Goal: Information Seeking & Learning: Find specific fact

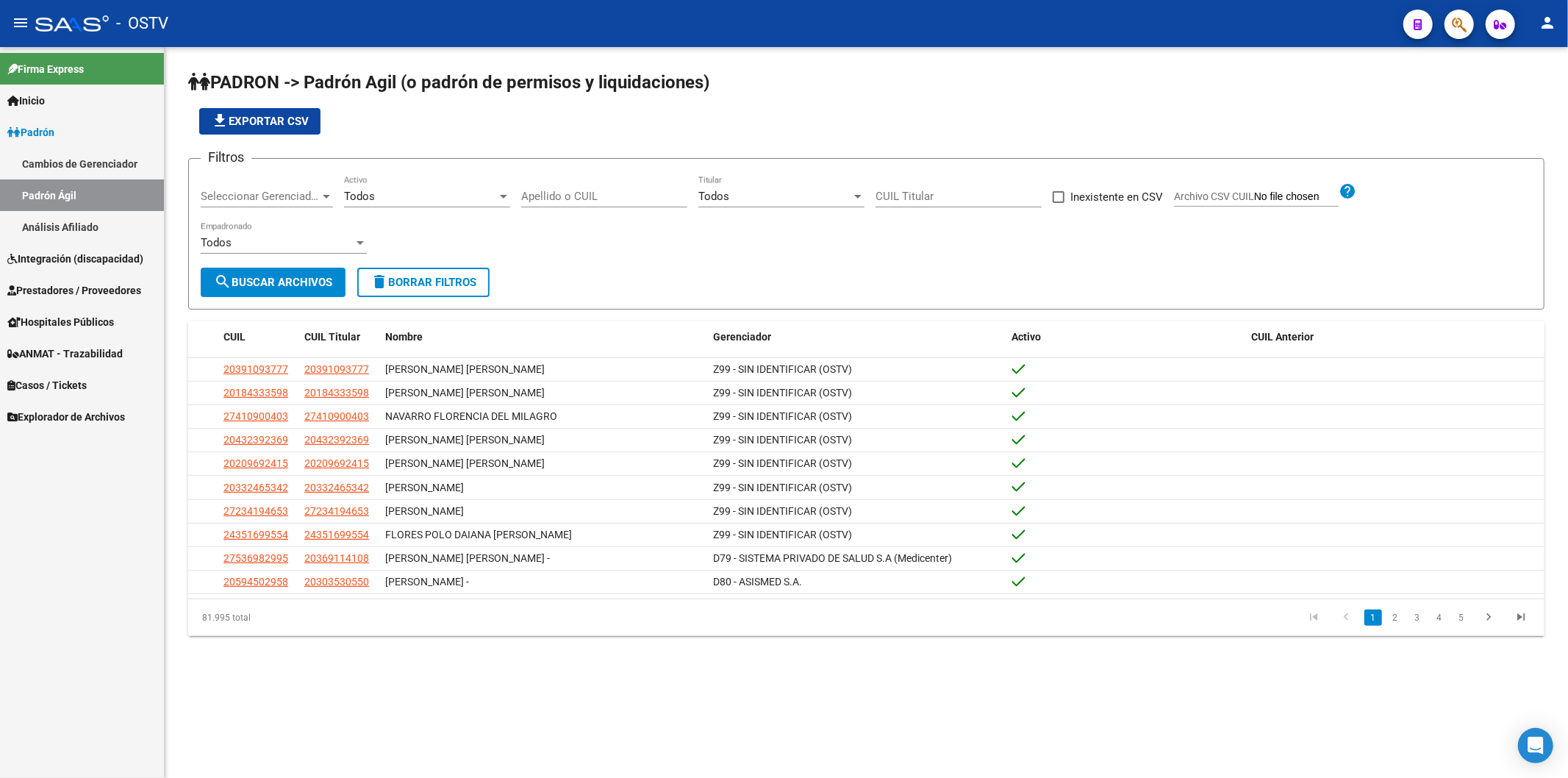
click at [38, 120] on link "Padrón" at bounding box center [81, 131] width 164 height 31
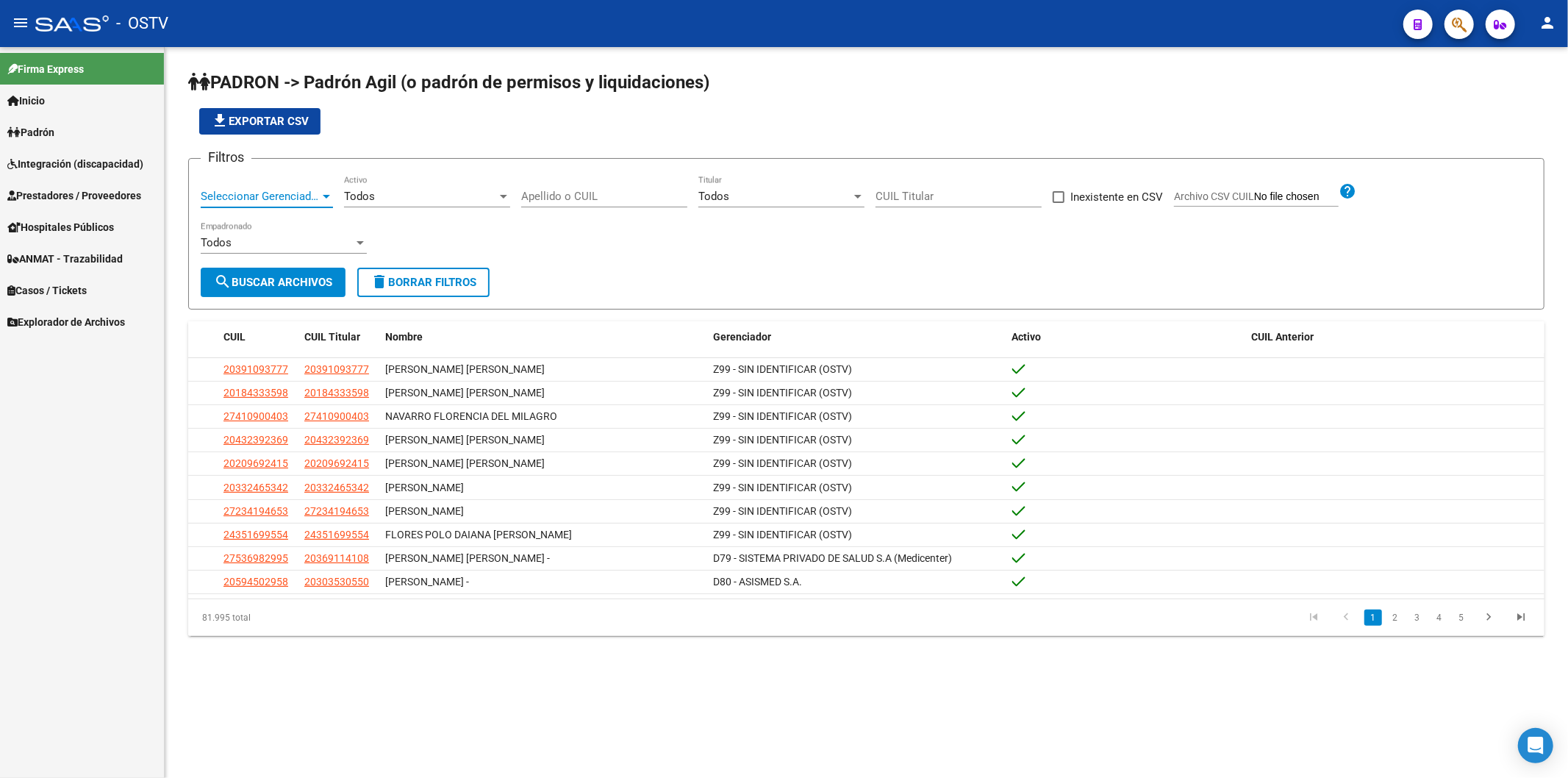
click at [233, 192] on span "Seleccionar Gerenciador" at bounding box center [260, 195] width 119 height 13
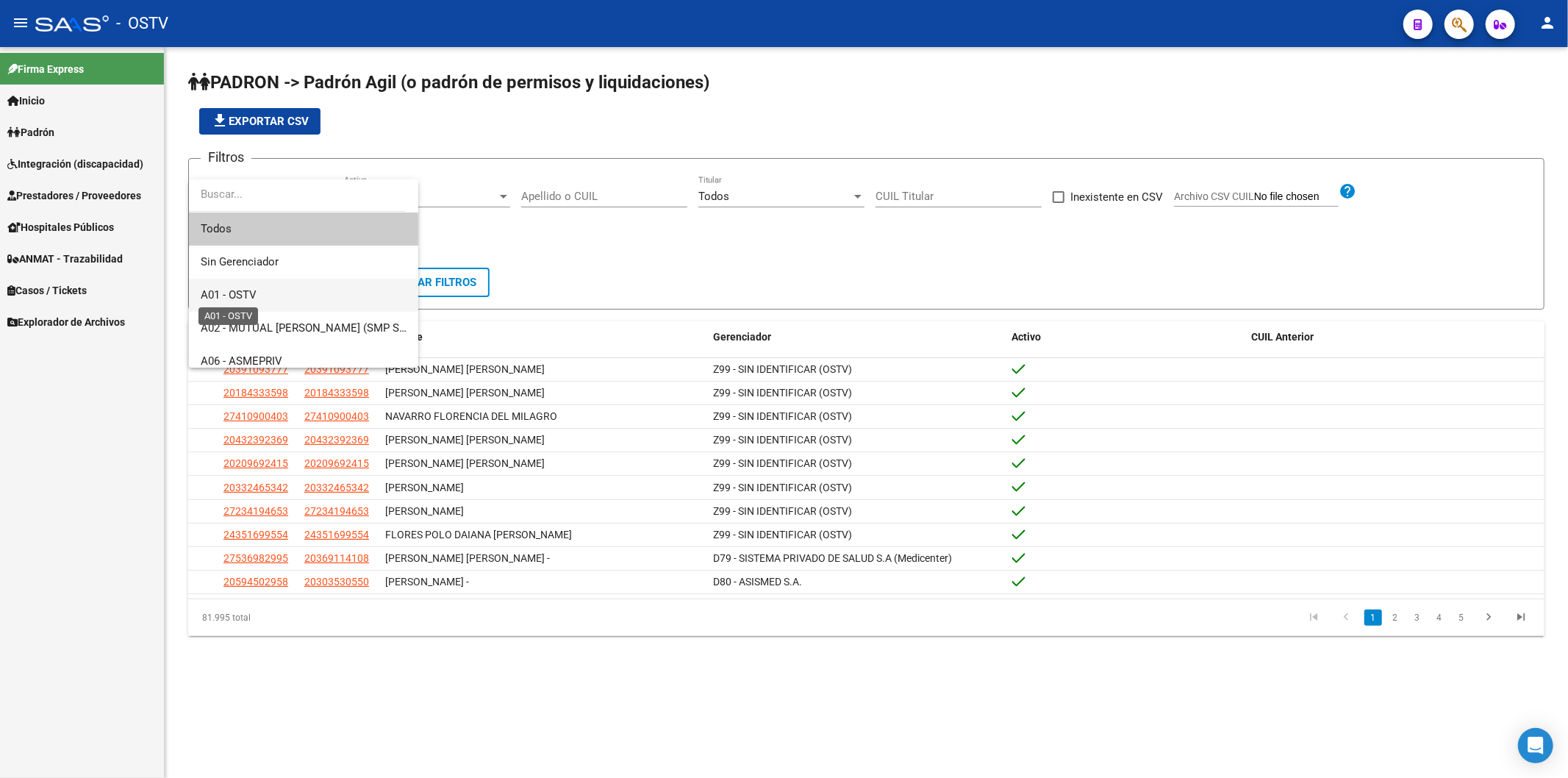
click at [241, 289] on span "A01 - OSTV" at bounding box center [229, 294] width 56 height 13
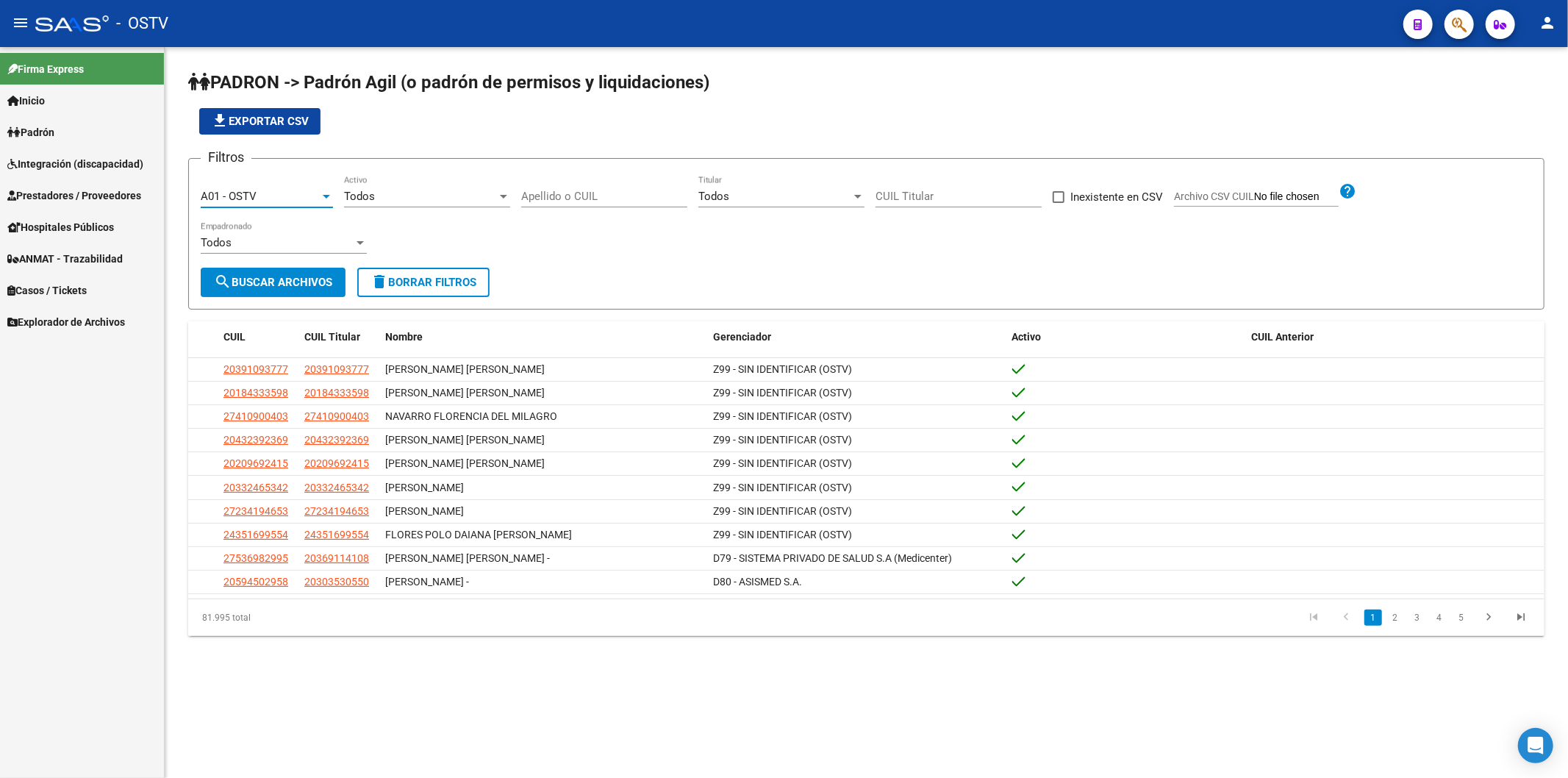
click at [415, 194] on div "Todos" at bounding box center [421, 195] width 153 height 13
click at [399, 235] on span "Si" at bounding box center [427, 230] width 166 height 33
click at [340, 277] on button "search Buscar Archivos" at bounding box center [274, 283] width 145 height 29
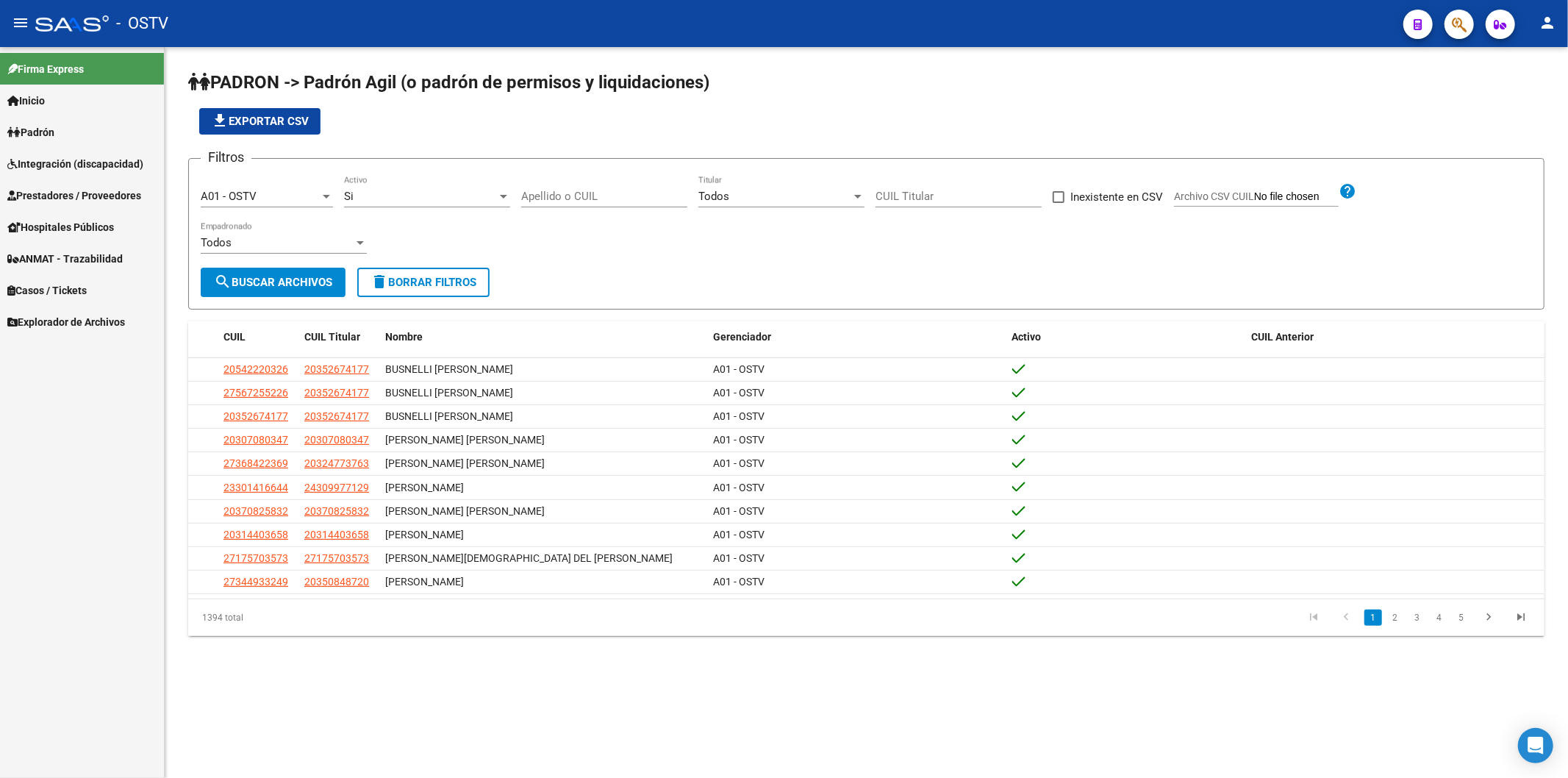
click at [429, 116] on div "file_download Exportar CSV" at bounding box center [866, 121] width 1356 height 26
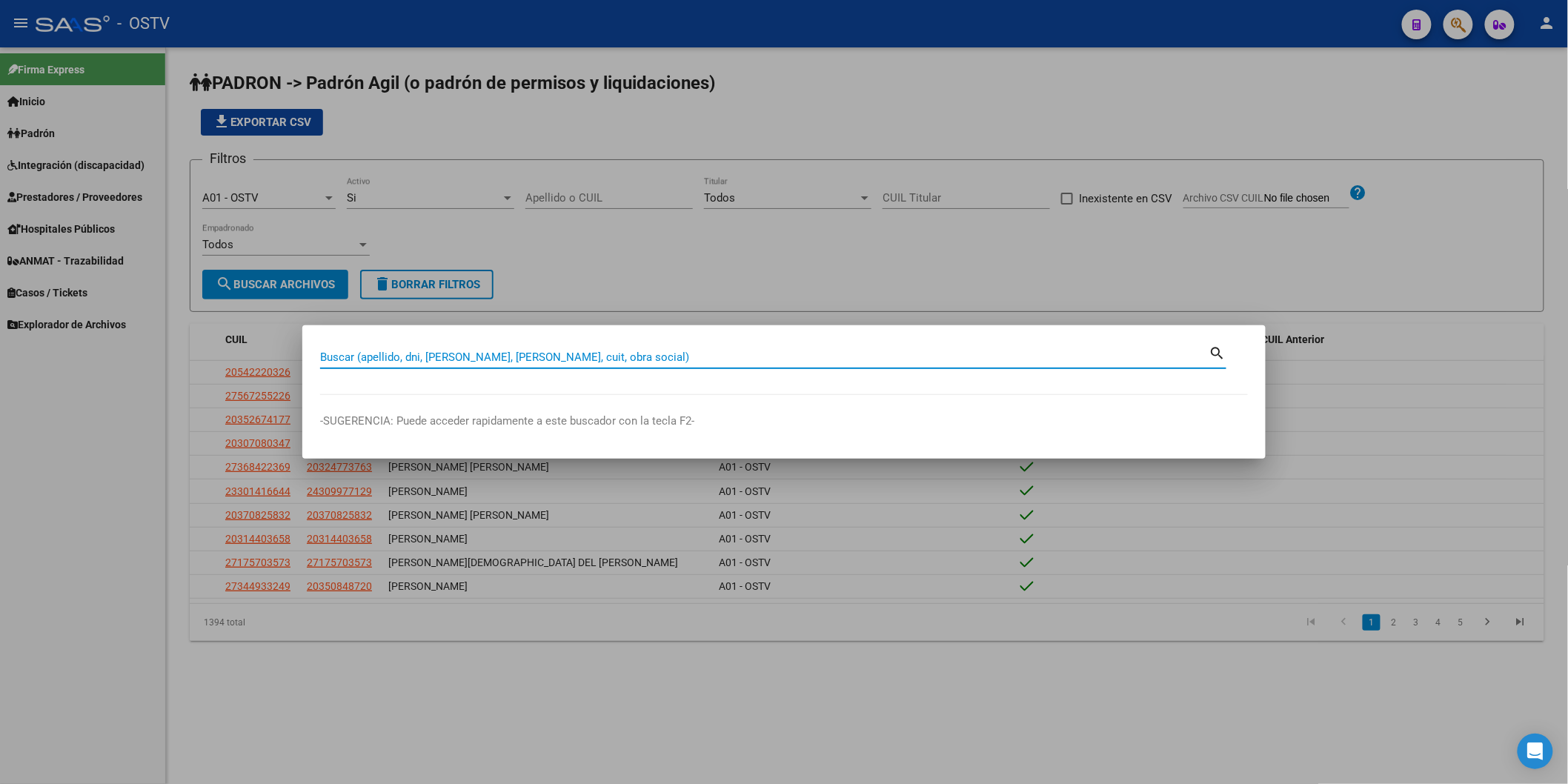
paste input "30922166"
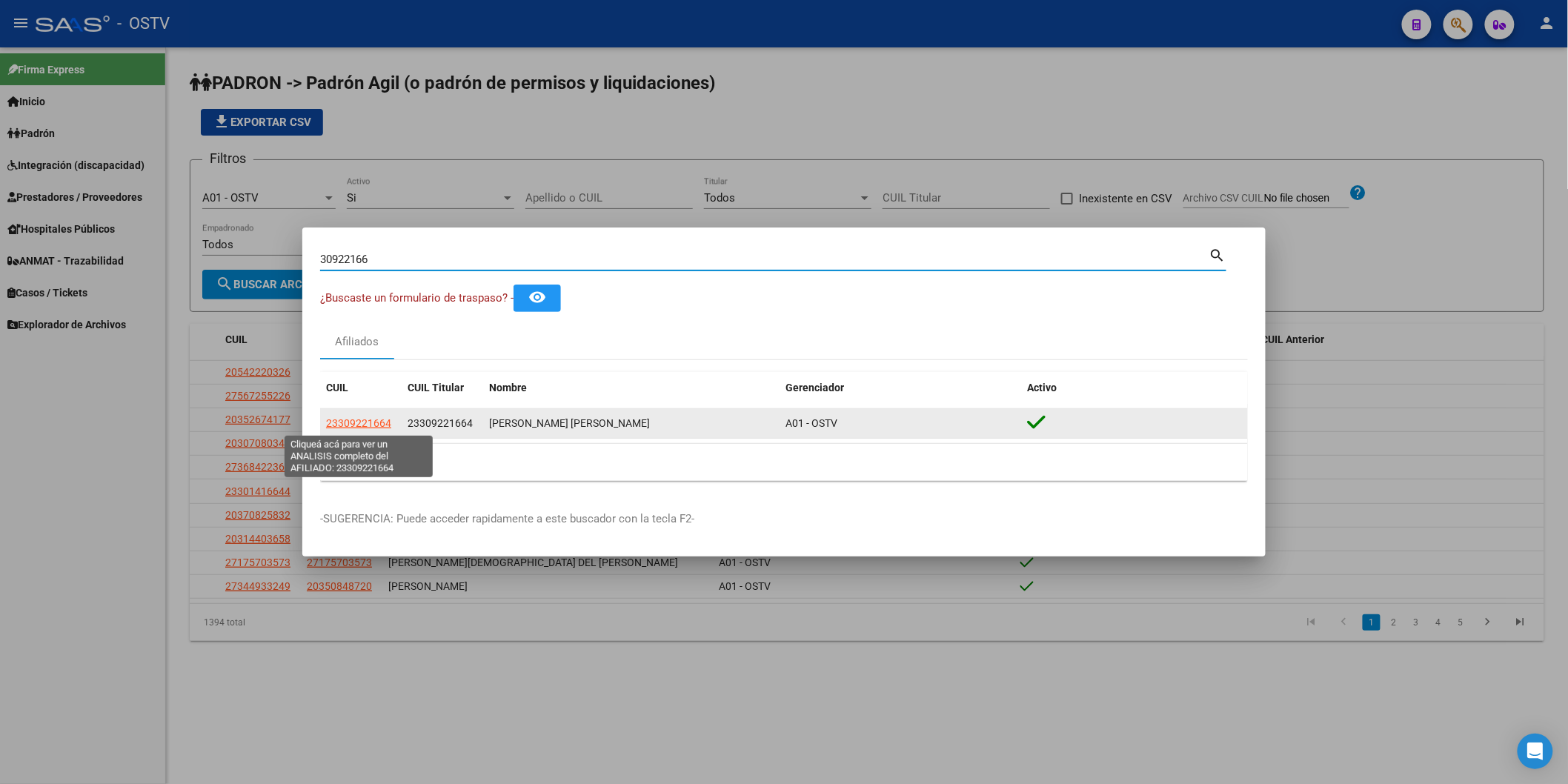
click at [356, 426] on span "23309221664" at bounding box center [359, 423] width 65 height 12
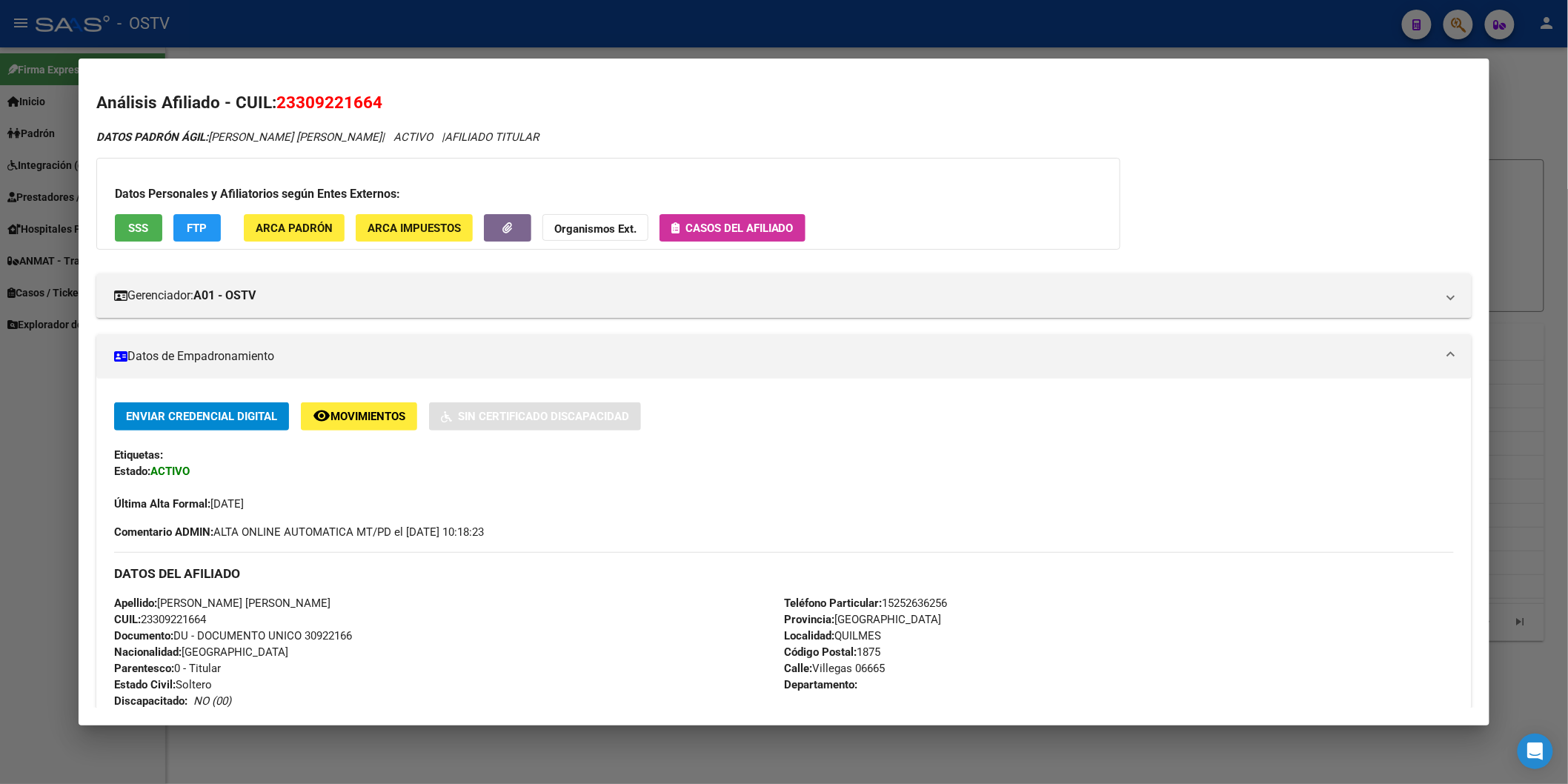
click at [1107, 592] on div "DATOS DEL AFILIADO" at bounding box center [784, 572] width 1340 height 43
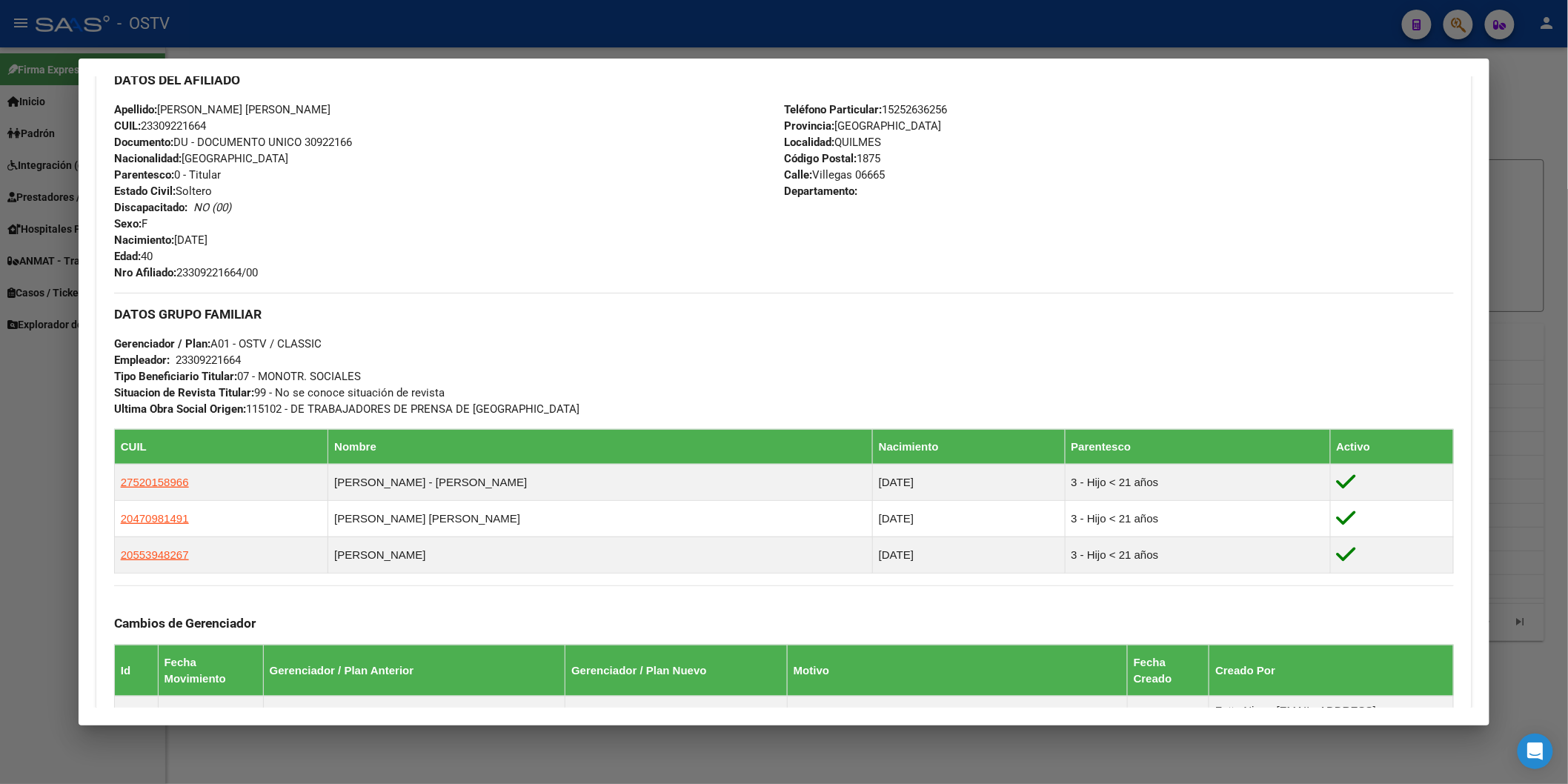
scroll to position [740, 0]
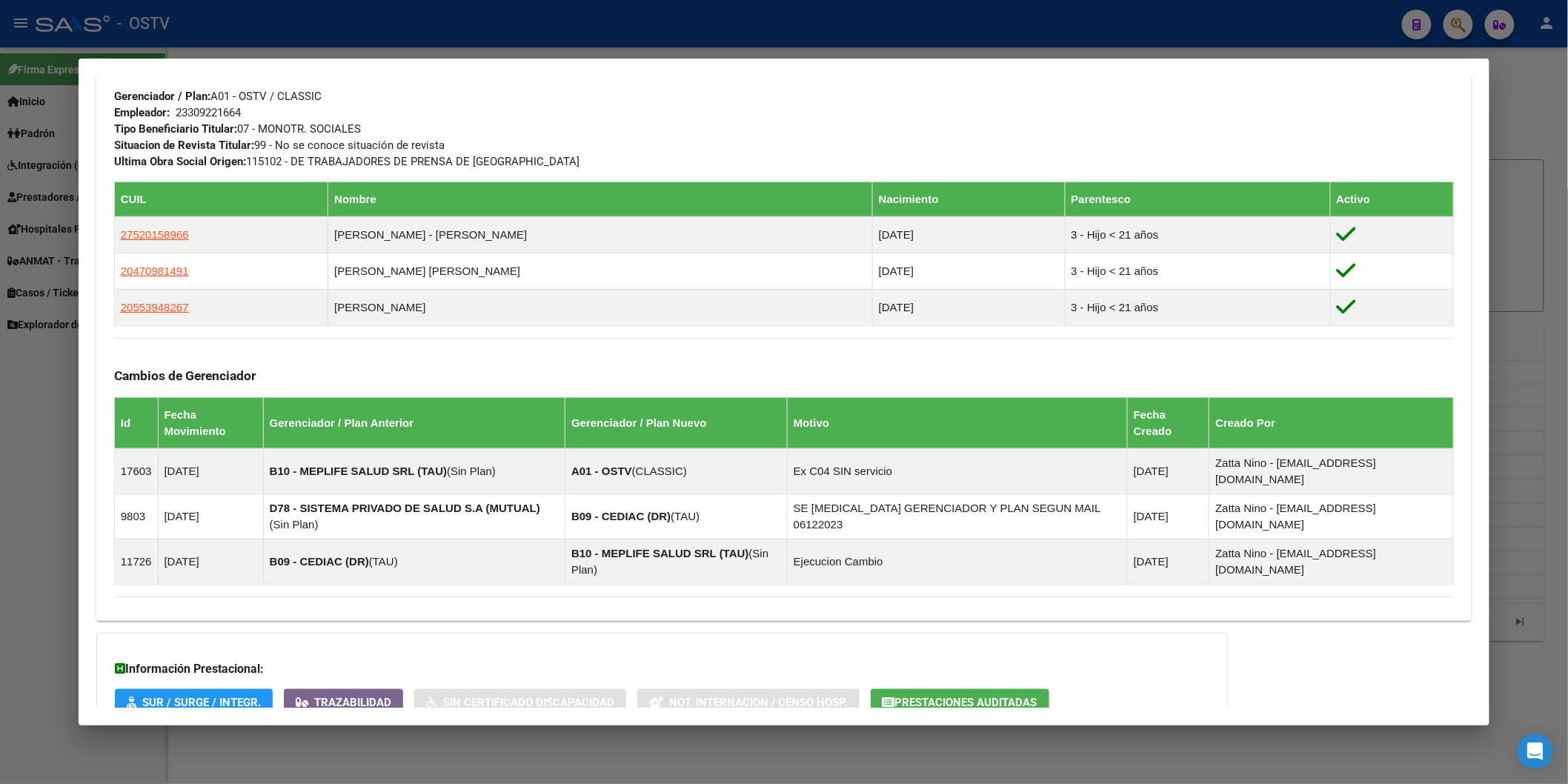
click at [338, 51] on div at bounding box center [784, 392] width 1568 height 784
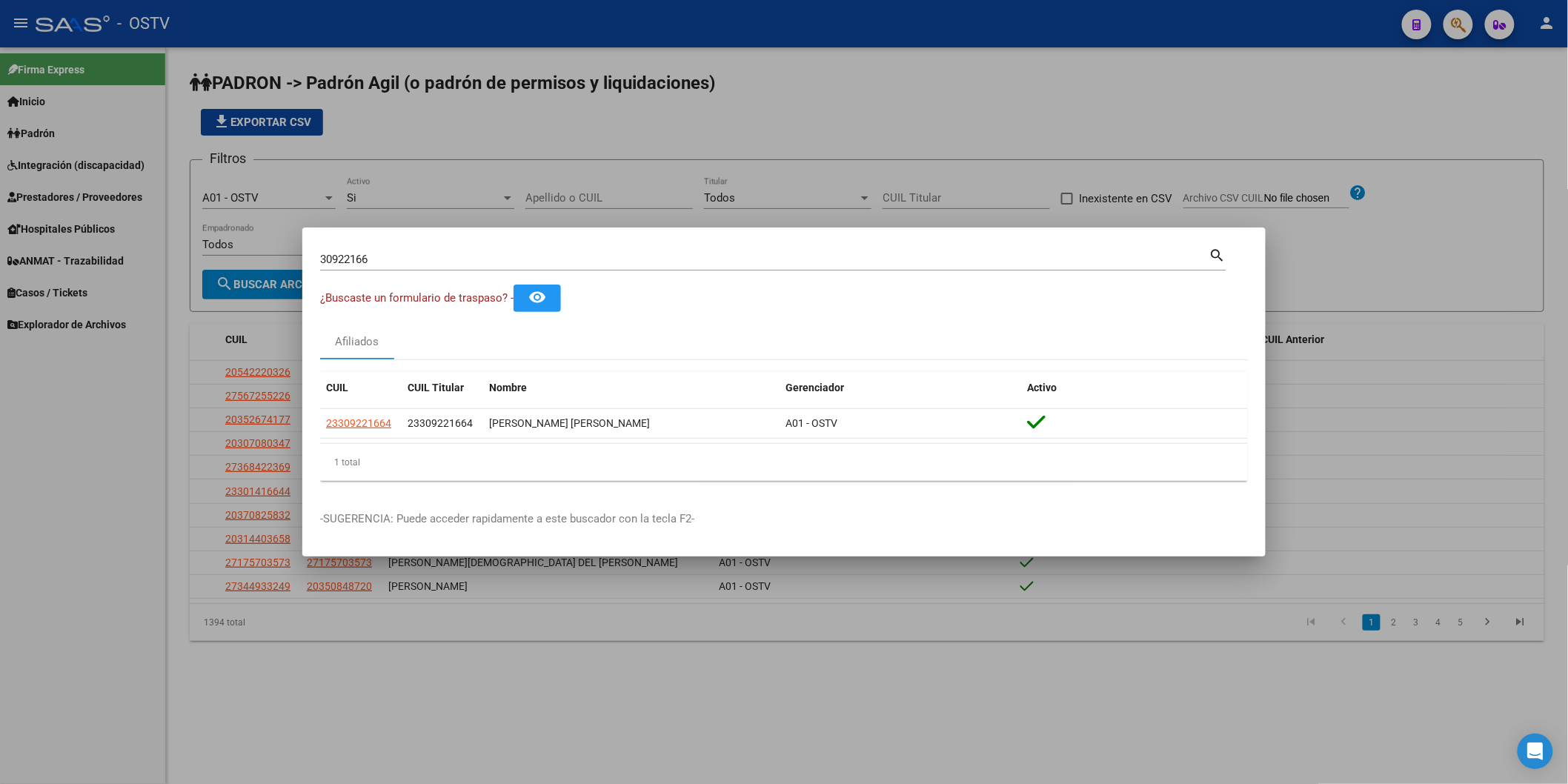
drag, startPoint x: 438, startPoint y: 241, endPoint x: 421, endPoint y: 249, distance: 18.8
click at [432, 246] on mat-dialog-container "30922166 Buscar (apellido, dni, cuil, nro traspaso, cuit, obra social) search ¿…" at bounding box center [784, 392] width 964 height 329
drag, startPoint x: 413, startPoint y: 261, endPoint x: 96, endPoint y: 265, distance: 317.0
click at [115, 264] on div "30922166 Buscar (apellido, dni, cuil, nro traspaso, cuit, obra social) search ¿…" at bounding box center [784, 392] width 1568 height 784
paste input "2904585"
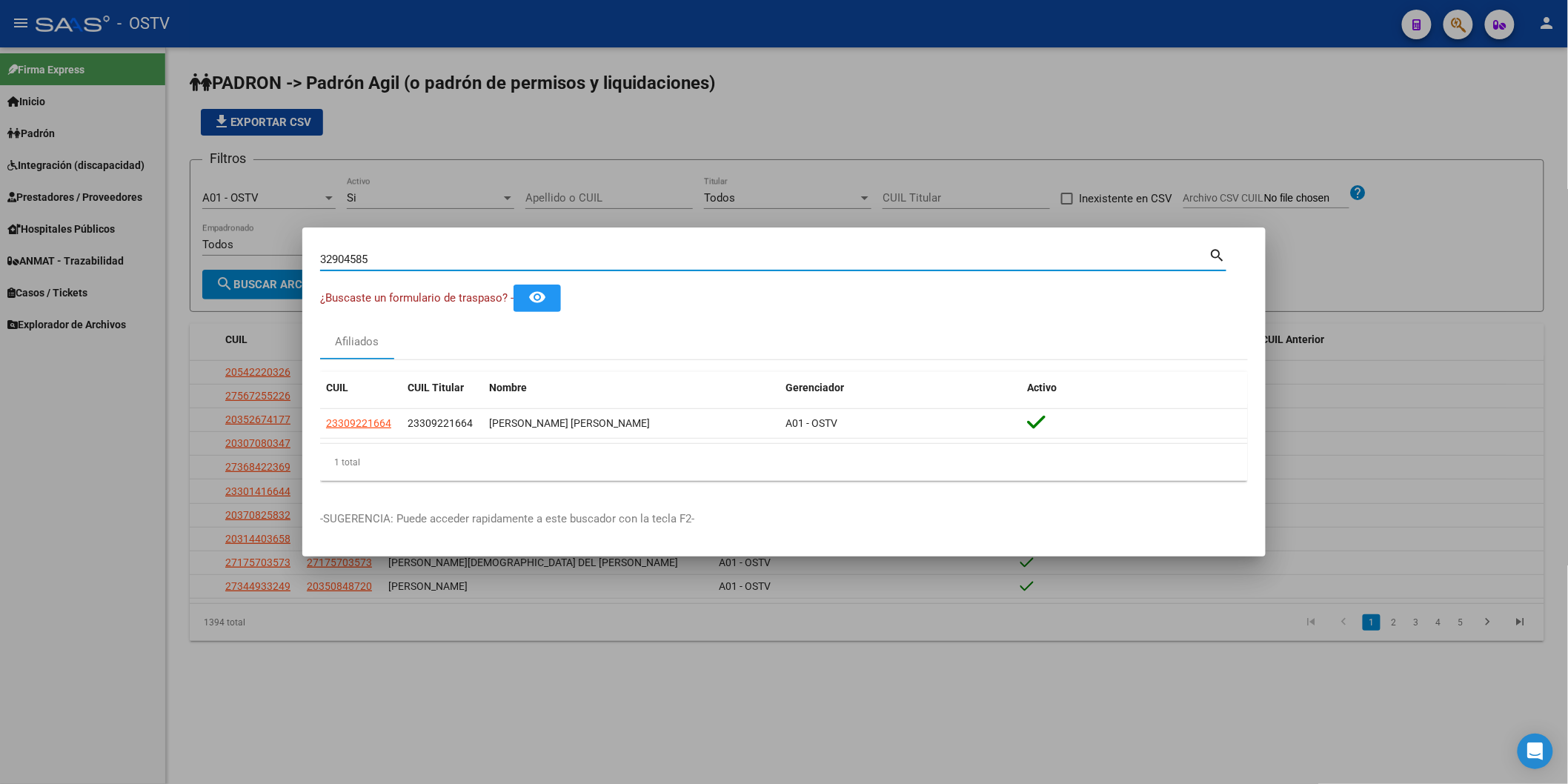
type input "32904585"
